Goal: Navigation & Orientation: Find specific page/section

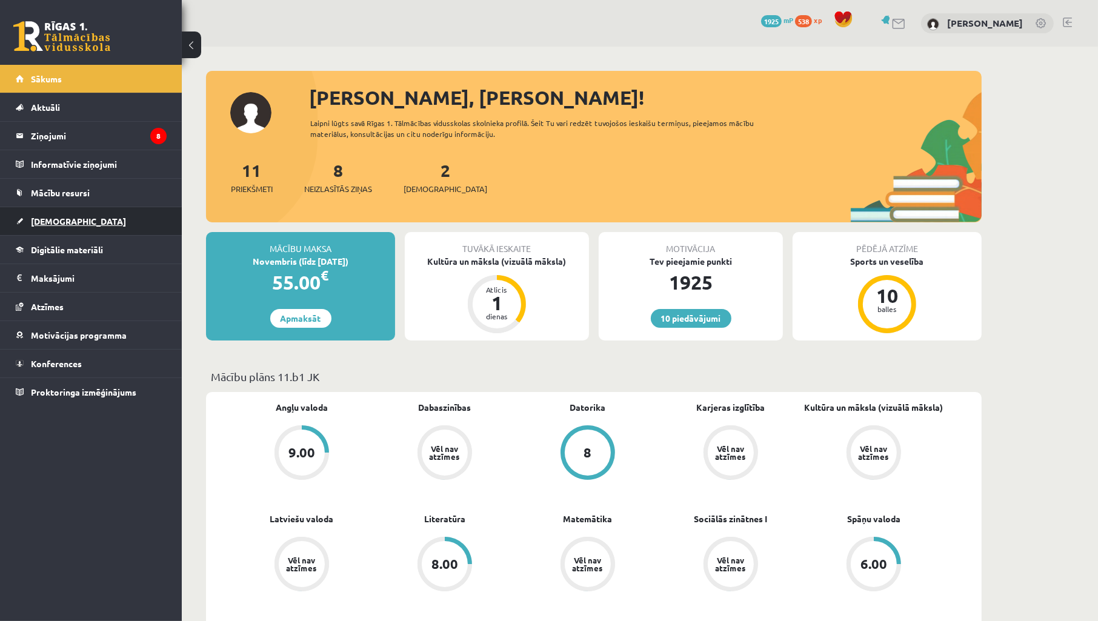
click at [75, 214] on link "[DEMOGRAPHIC_DATA]" at bounding box center [91, 221] width 151 height 28
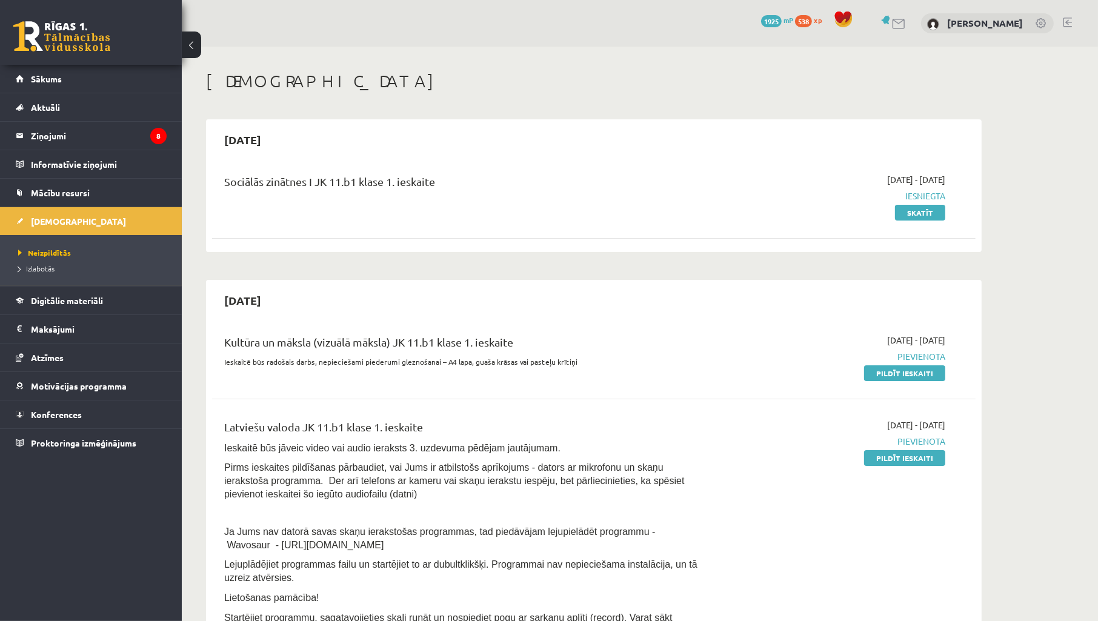
click at [390, 28] on div "10 Dāvanas 1925 mP 538 xp [PERSON_NAME]" at bounding box center [640, 23] width 916 height 47
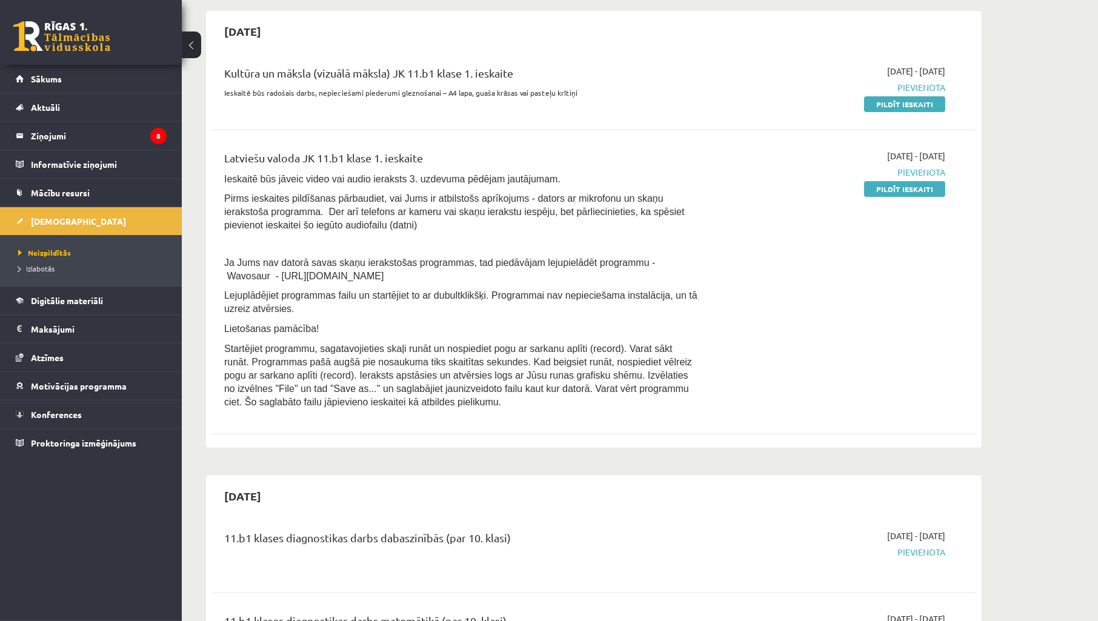
scroll to position [359, 0]
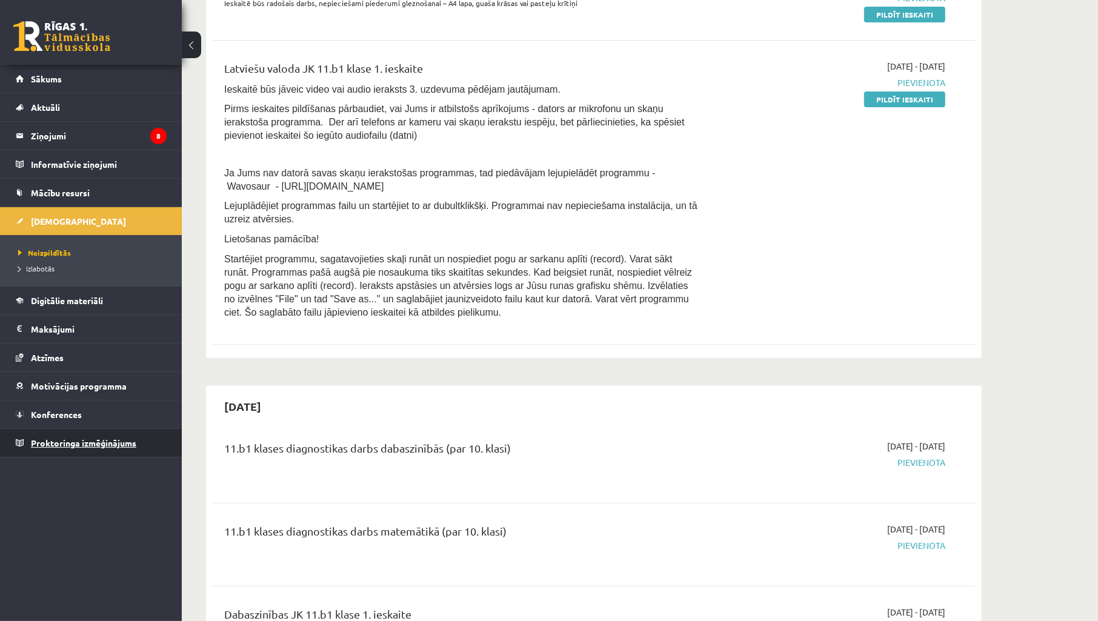
click at [45, 444] on span "Proktoringa izmēģinājums" at bounding box center [83, 442] width 105 height 11
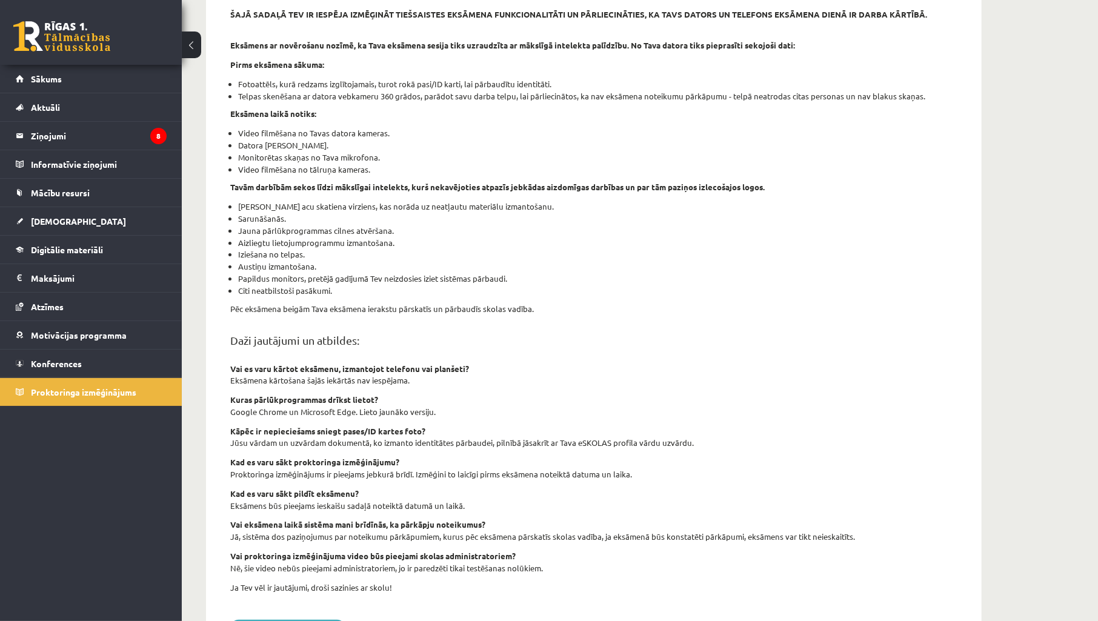
scroll to position [179, 0]
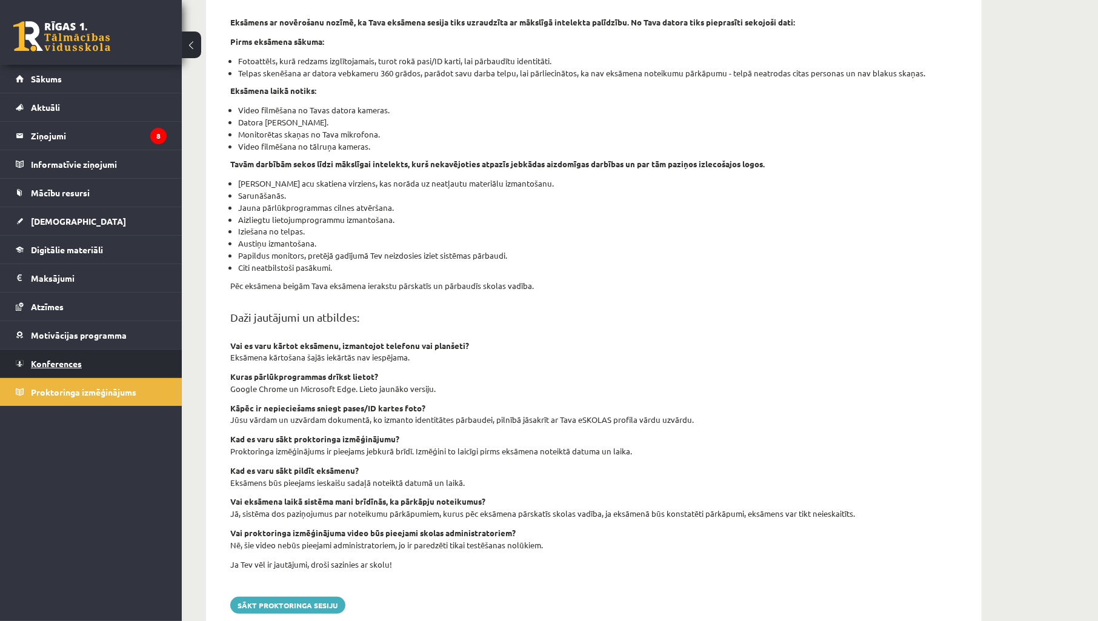
click at [39, 367] on span "Konferences" at bounding box center [56, 363] width 51 height 11
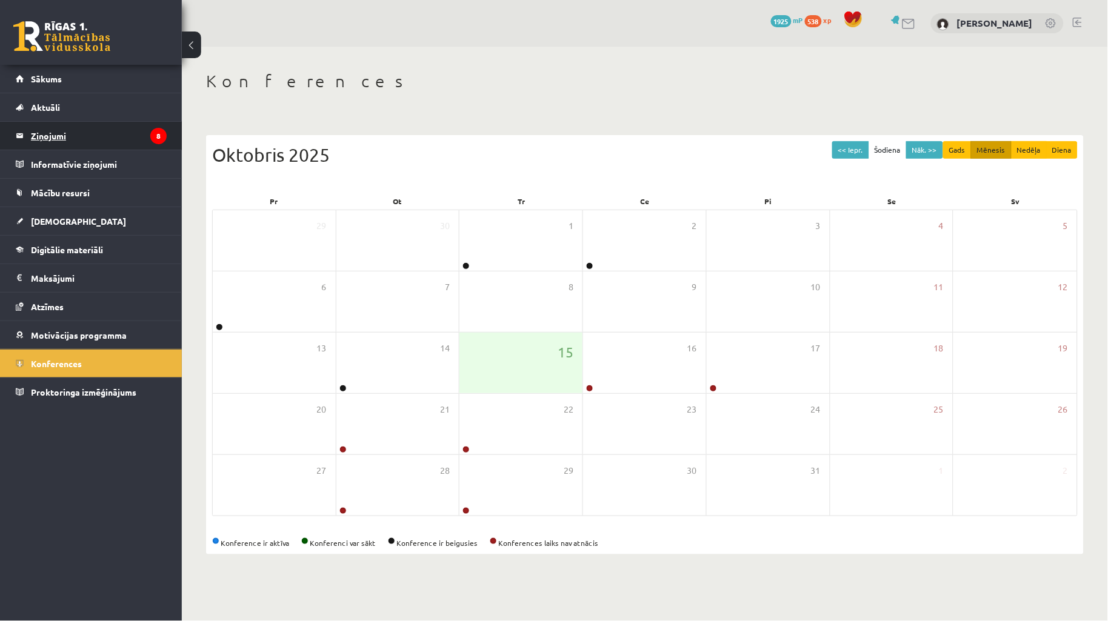
click at [75, 134] on legend "Ziņojumi 8" at bounding box center [99, 136] width 136 height 28
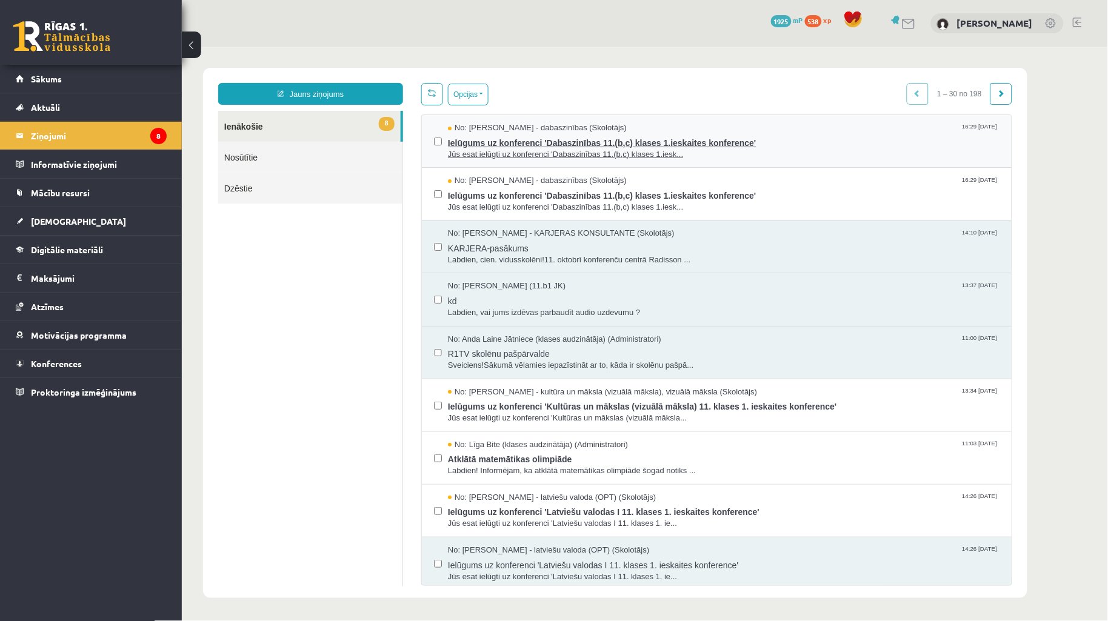
click at [580, 148] on span "Jūs esat ielūgti uz konferenci 'Dabaszinības 11.(b,c) klases 1.iesk..." at bounding box center [722, 154] width 551 height 12
